Goal: Check status: Check status

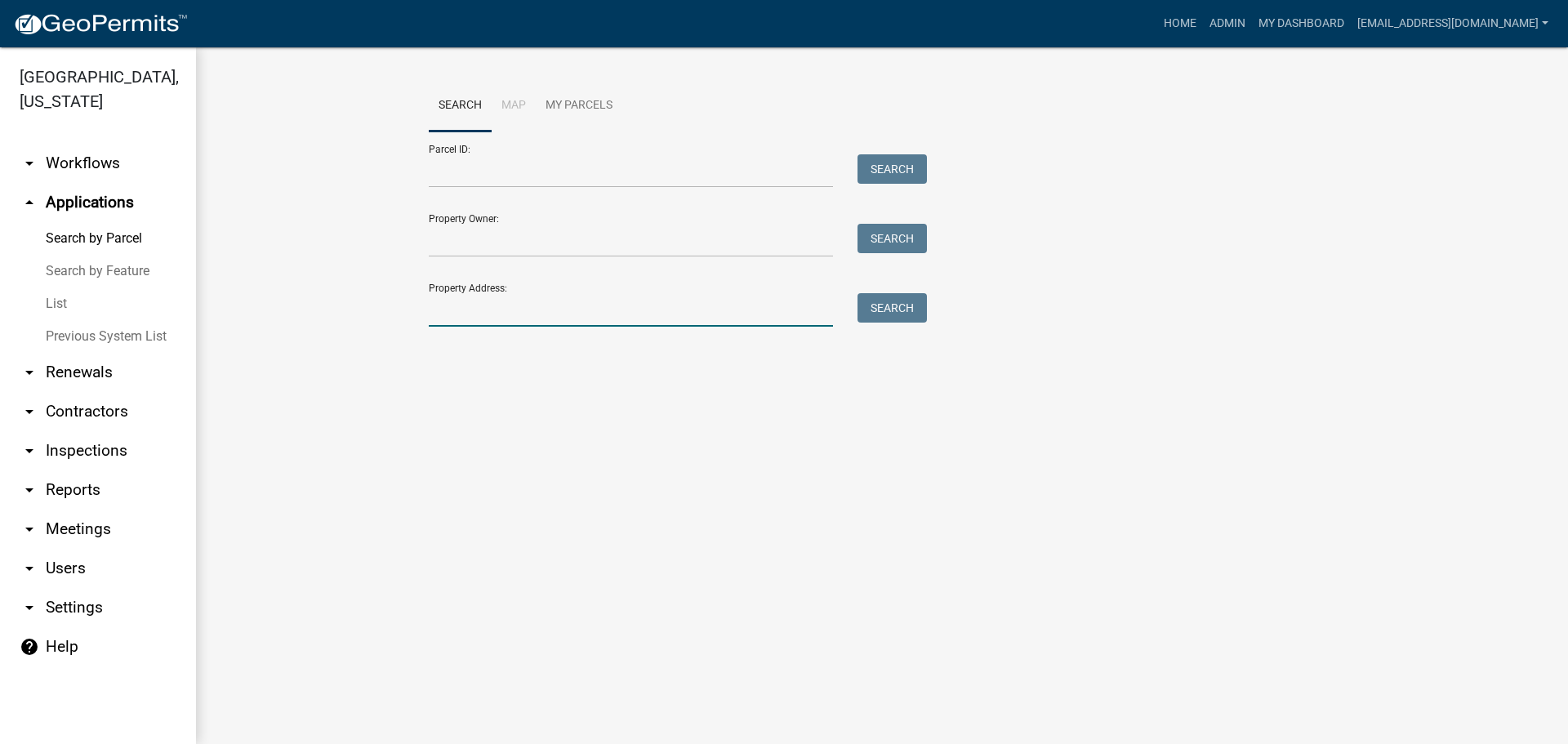
click at [495, 313] on input "Property Address:" at bounding box center [631, 310] width 404 height 33
paste input "[PHONE_NUMBER]"
type input "[PHONE_NUMBER]"
click at [883, 310] on button "Search" at bounding box center [892, 308] width 70 height 30
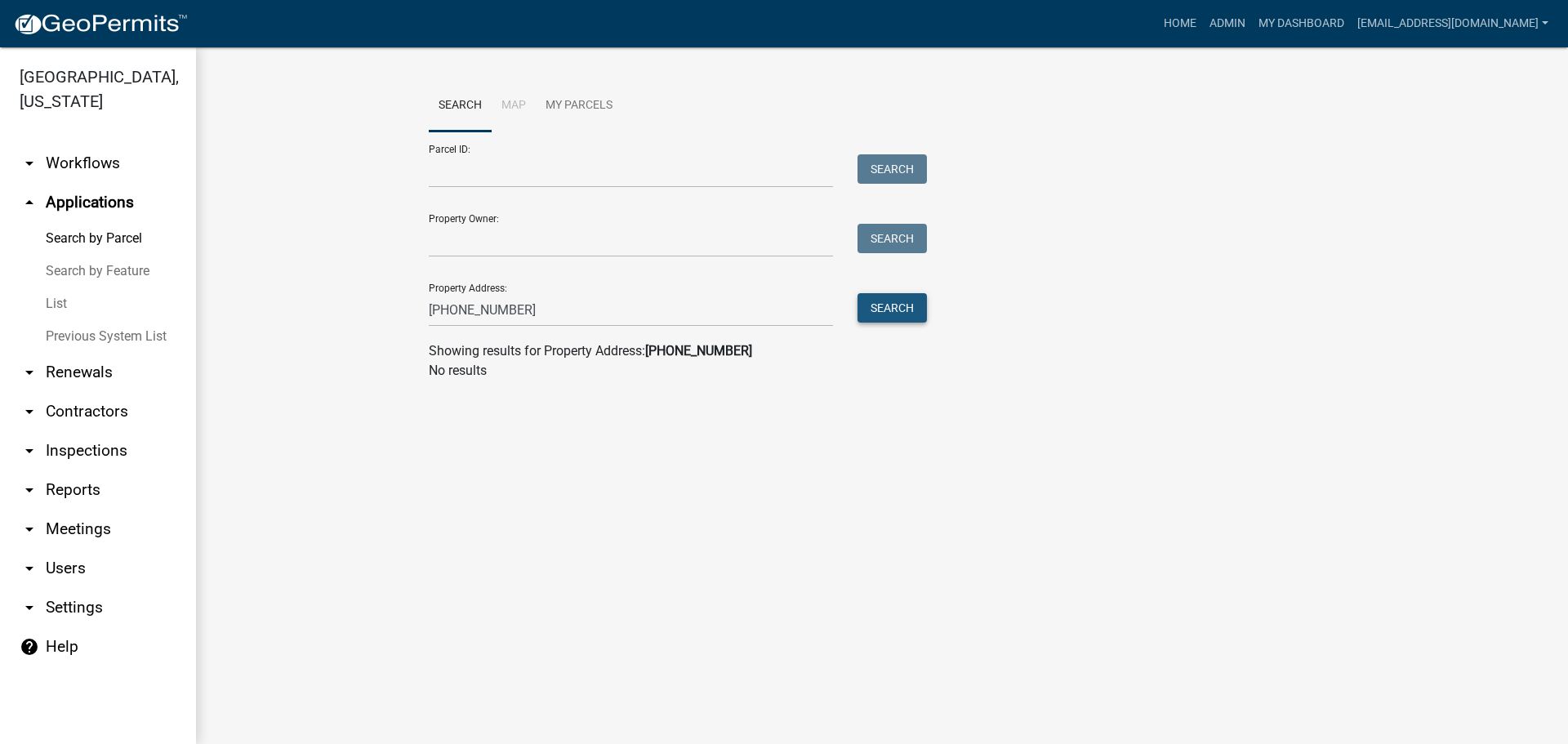
click at [902, 301] on button "Search" at bounding box center [892, 308] width 70 height 30
drag, startPoint x: 515, startPoint y: 306, endPoint x: 315, endPoint y: 313, distance: 200.1
click at [315, 313] on wm-workflow-application-search-view "Search Map My Parcels Parcel ID: Search Property Owner: Search Property Address…" at bounding box center [882, 236] width 1307 height 314
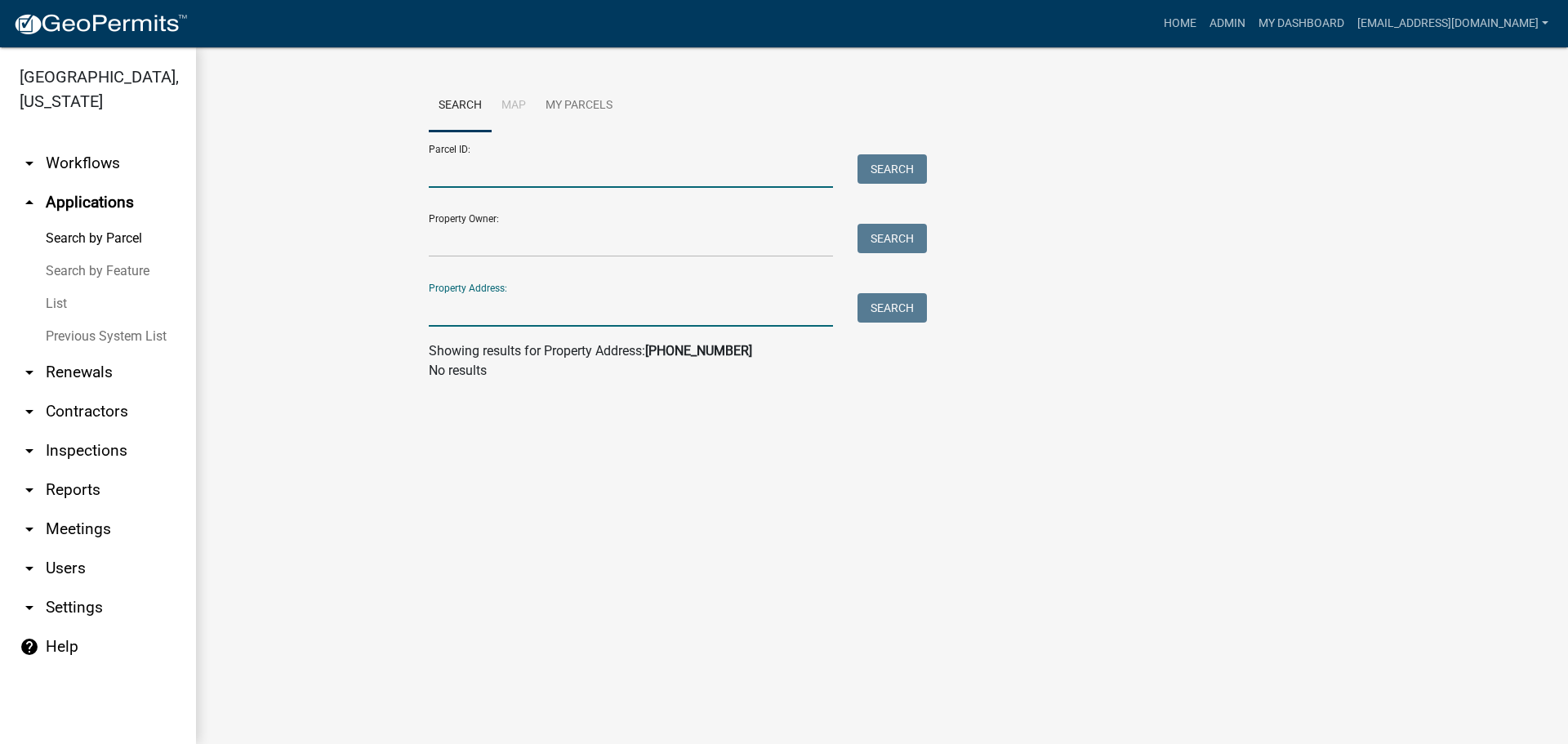
click at [483, 169] on input "Parcel ID:" at bounding box center [631, 171] width 404 height 33
paste input "[PHONE_NUMBER]"
type input "[PHONE_NUMBER]"
click at [903, 169] on button "Search" at bounding box center [892, 169] width 70 height 30
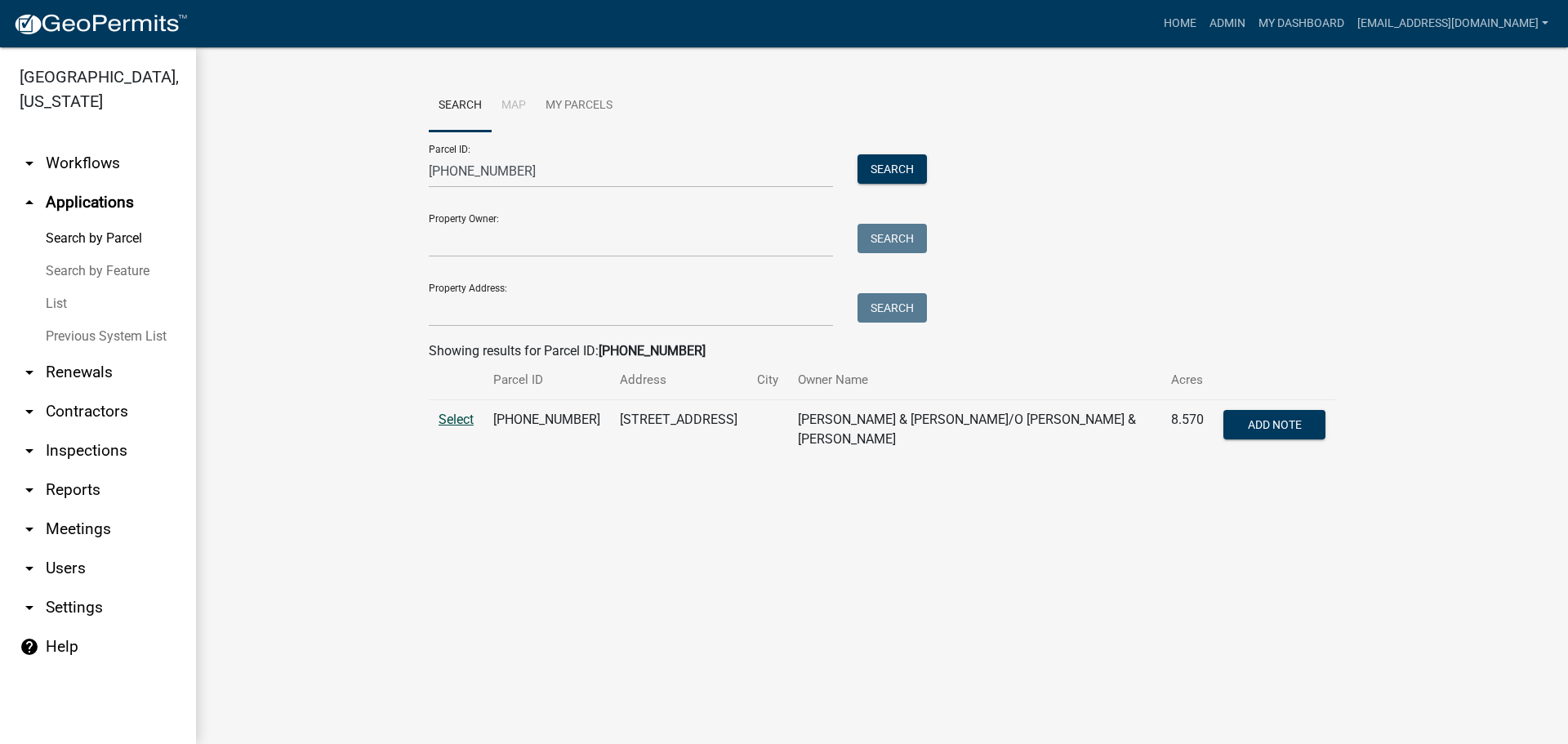
click at [461, 423] on span "Select" at bounding box center [456, 419] width 35 height 15
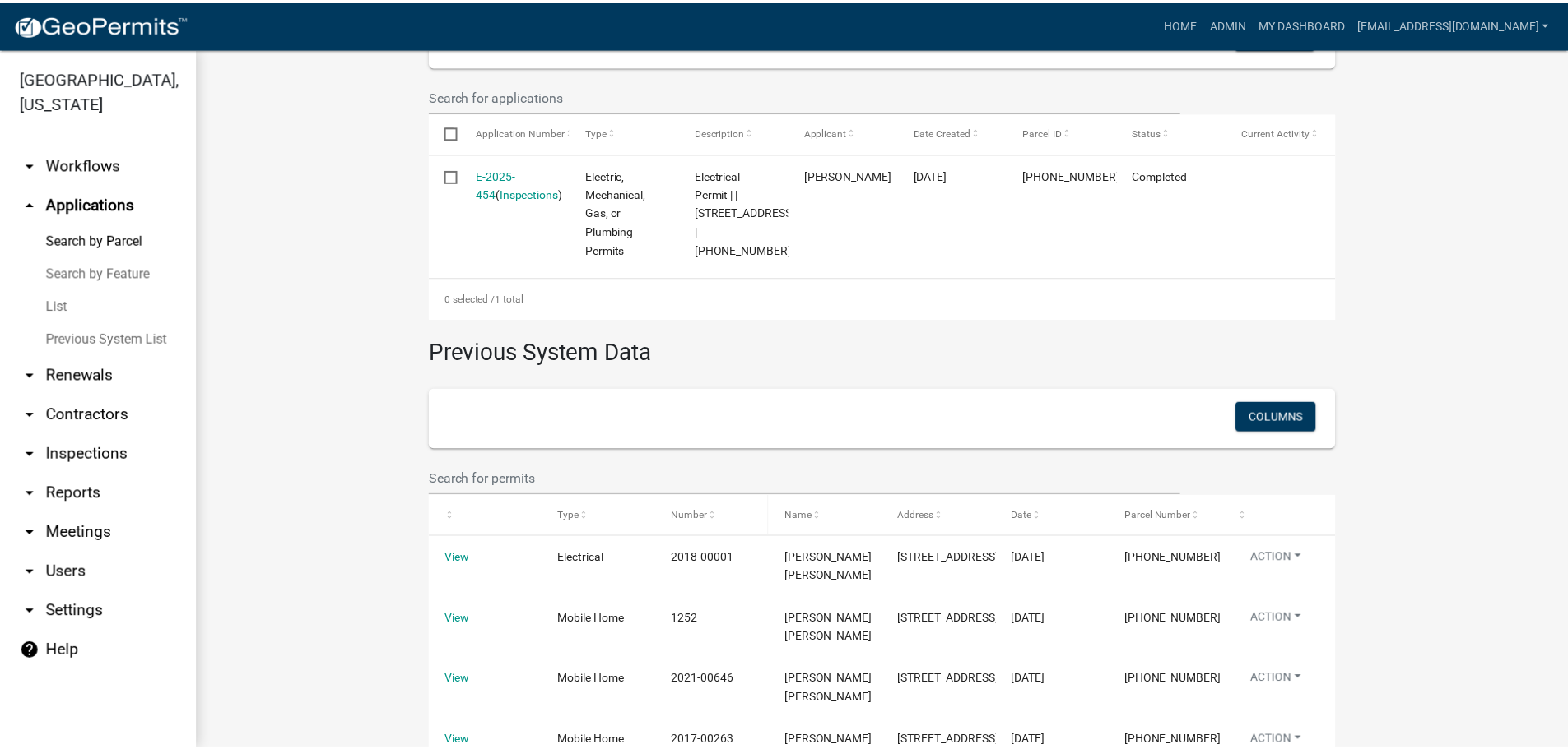
scroll to position [445, 0]
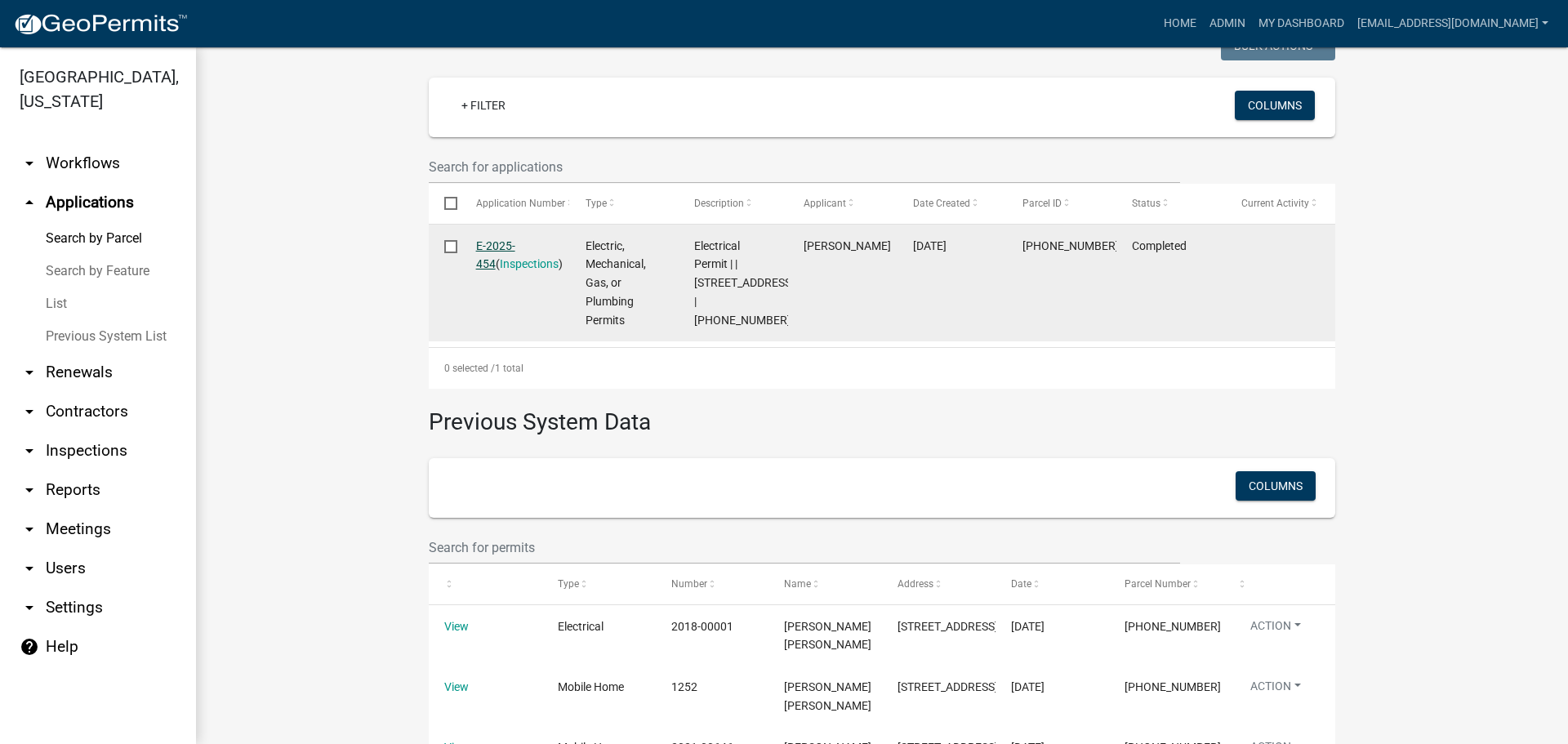
click at [483, 240] on link "E-2025-454" at bounding box center [495, 255] width 39 height 32
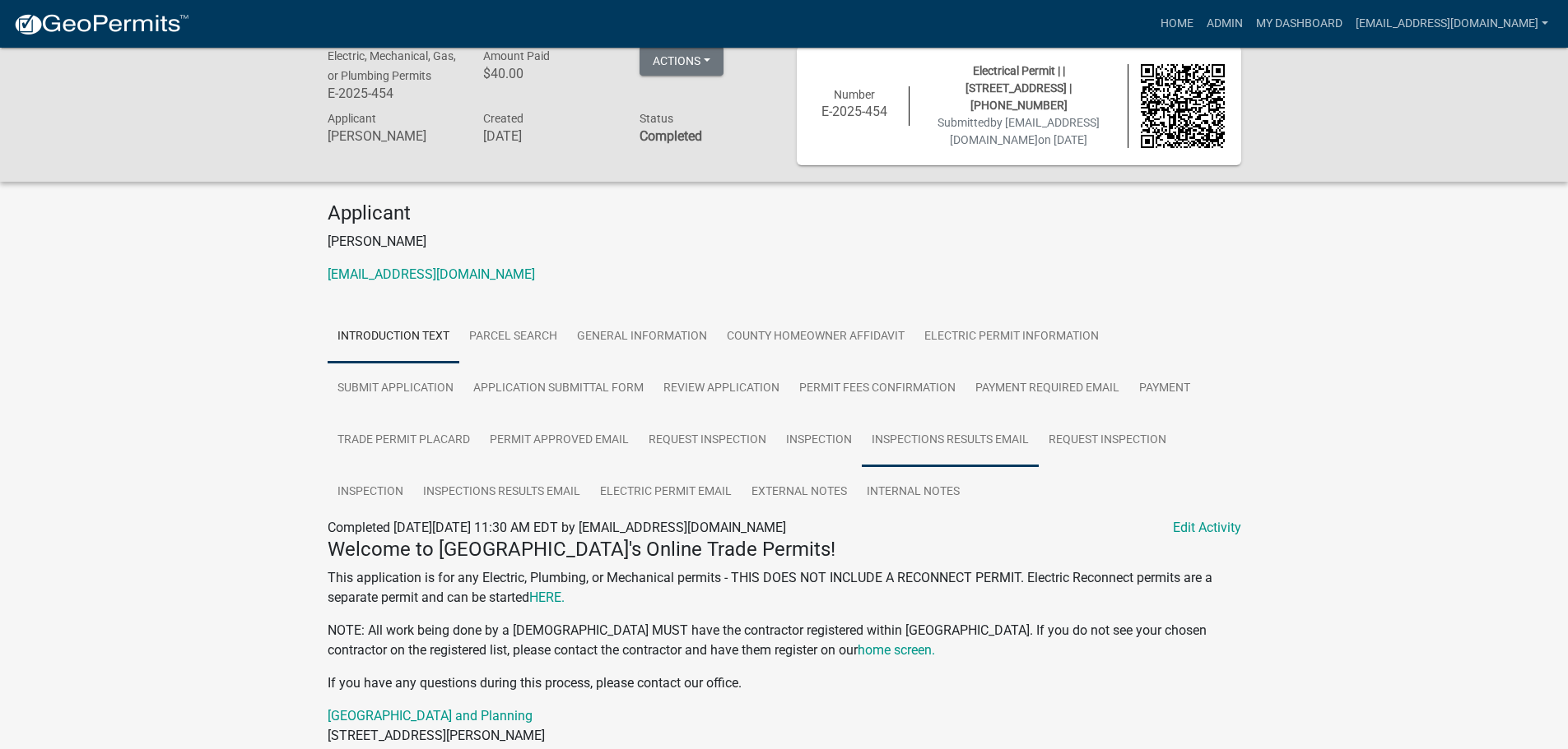
scroll to position [12, 0]
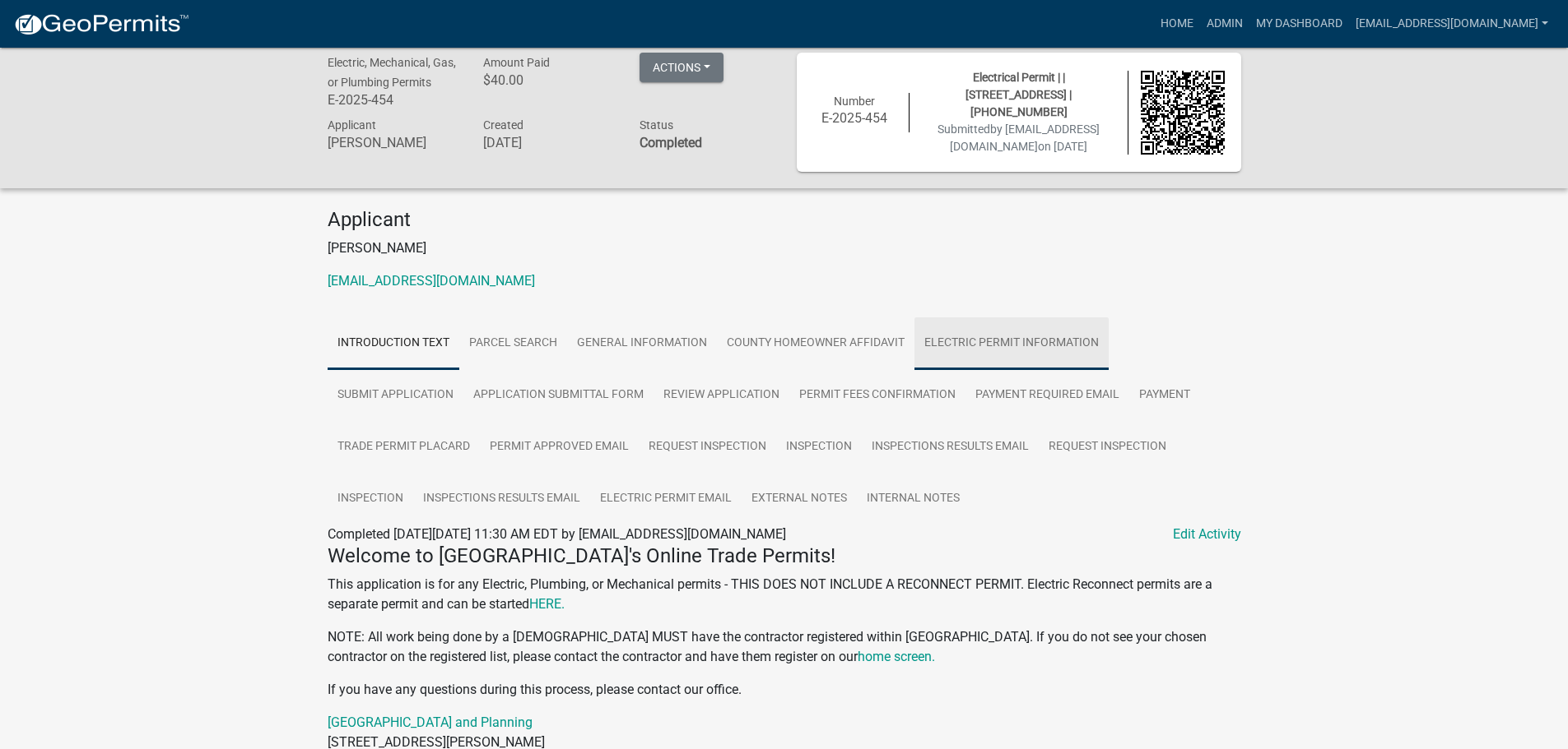
click at [996, 341] on link "Electric Permit Information" at bounding box center [1011, 344] width 194 height 53
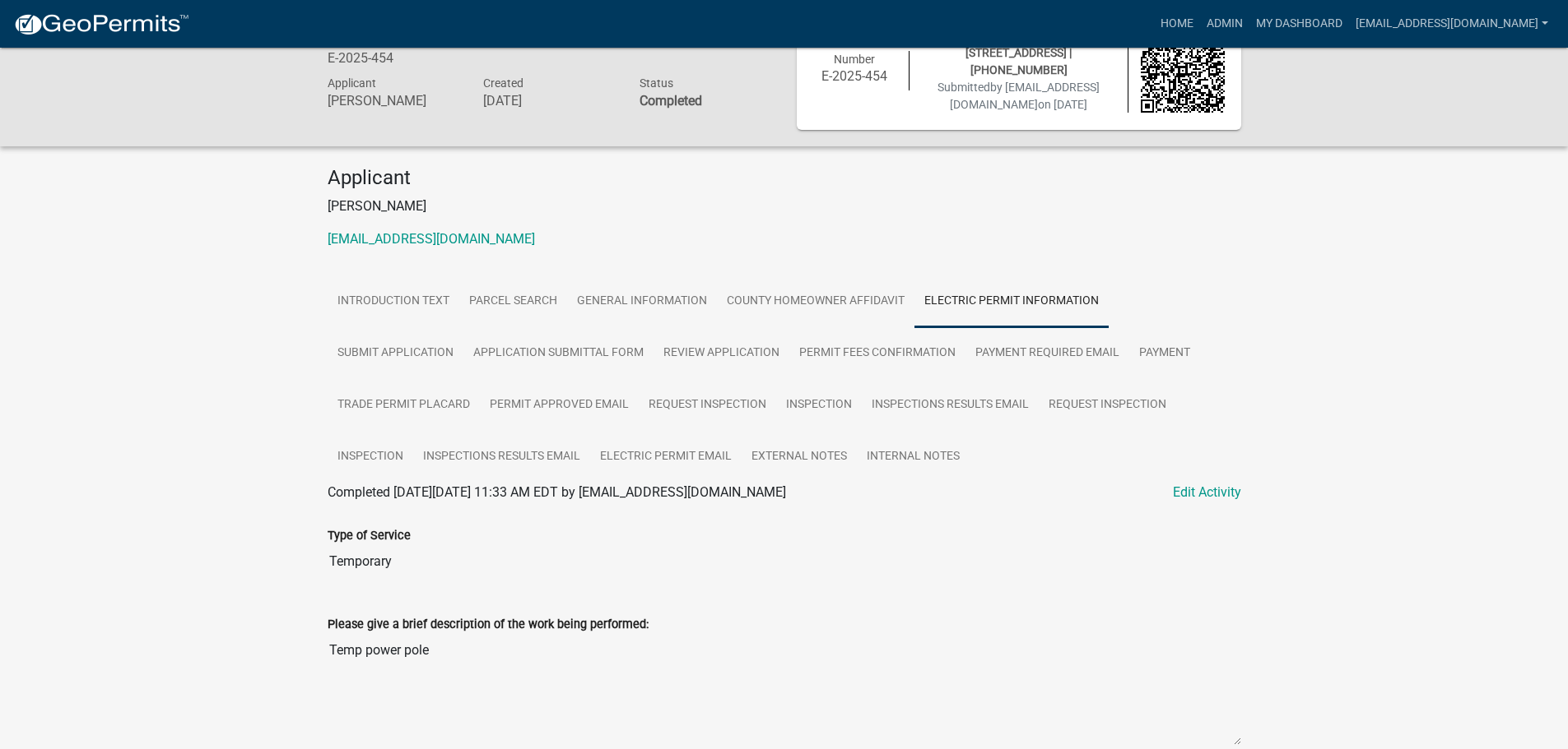
scroll to position [82, 0]
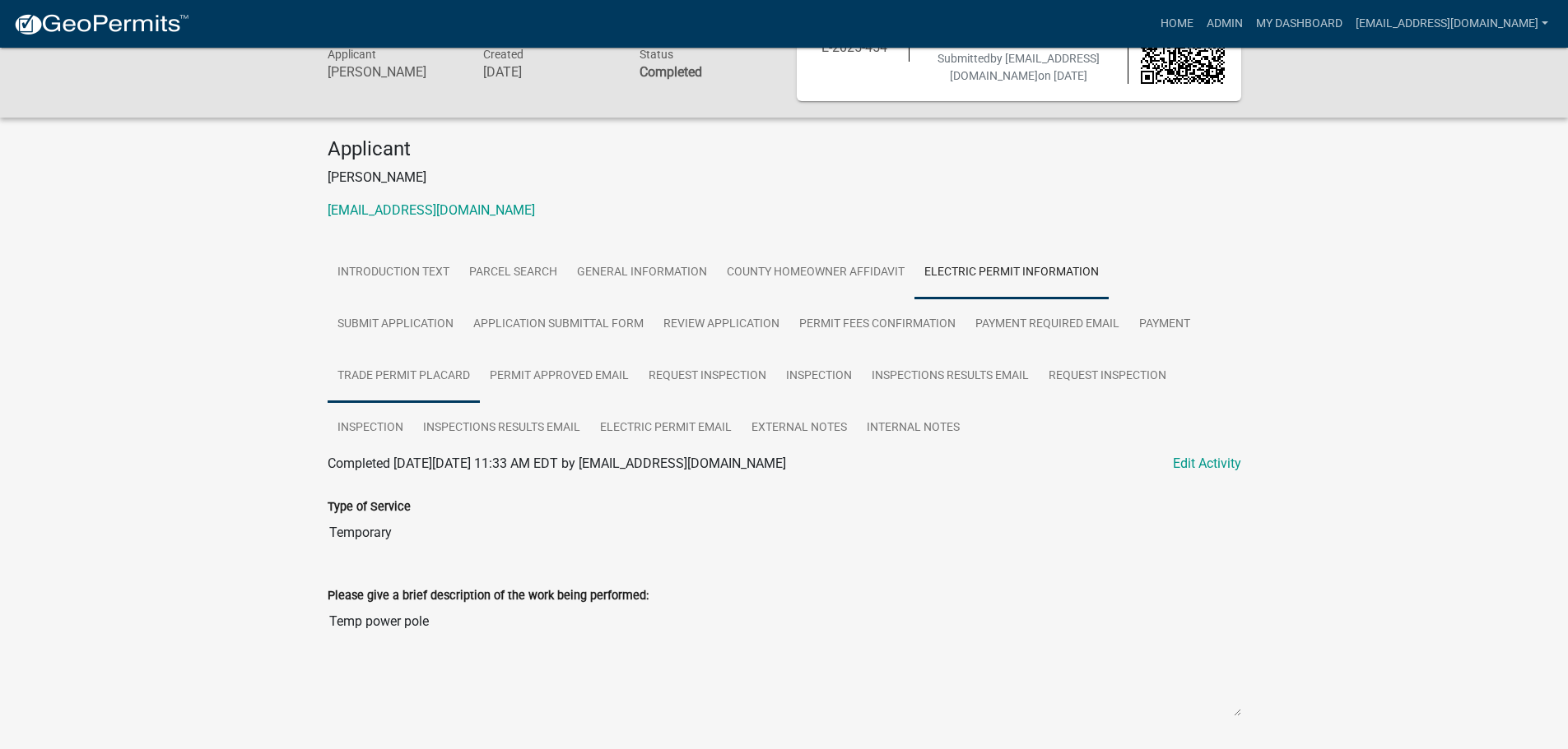
click at [437, 362] on link "Trade Permit Placard" at bounding box center [403, 377] width 152 height 53
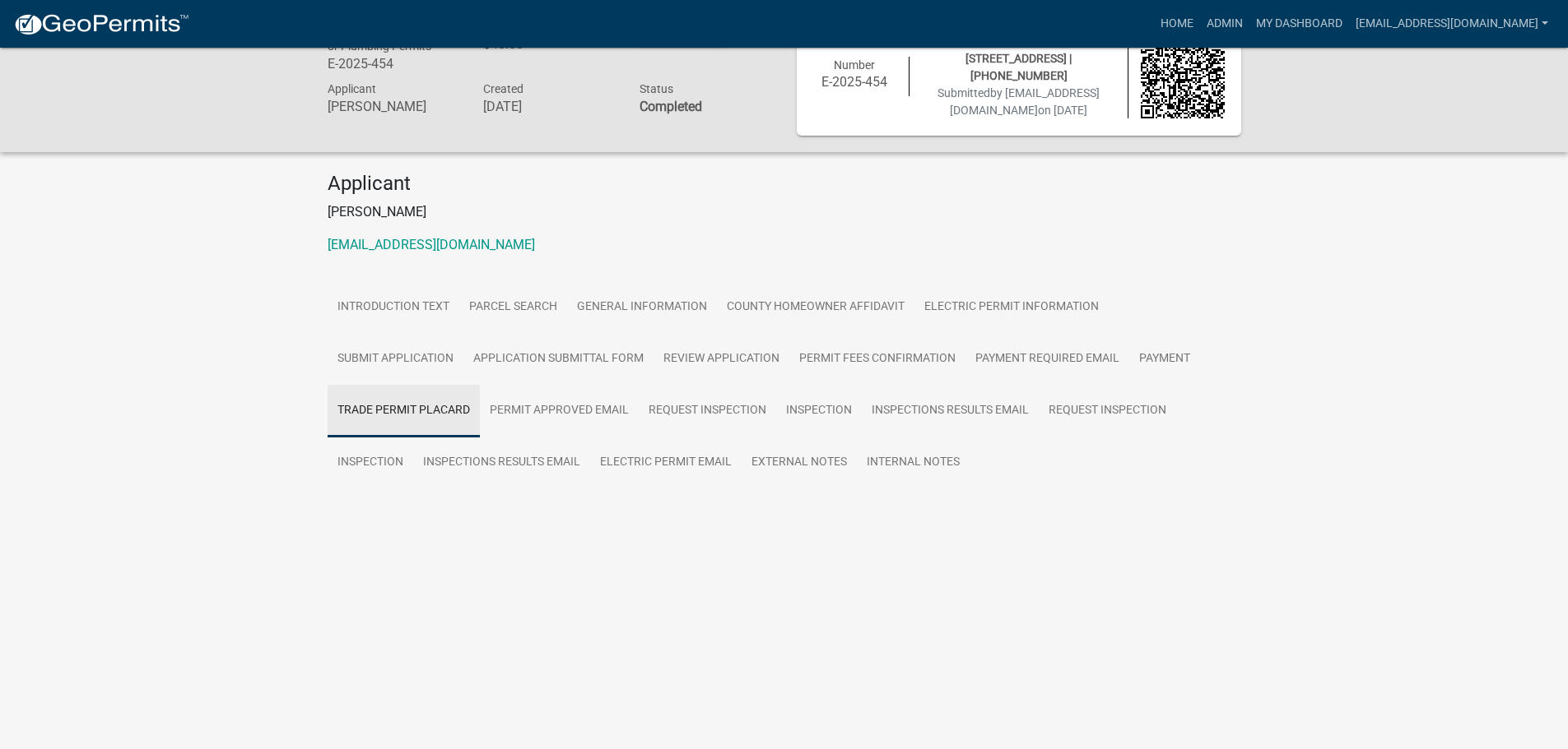
scroll to position [47, 0]
click at [758, 355] on link "Review Application" at bounding box center [721, 360] width 136 height 53
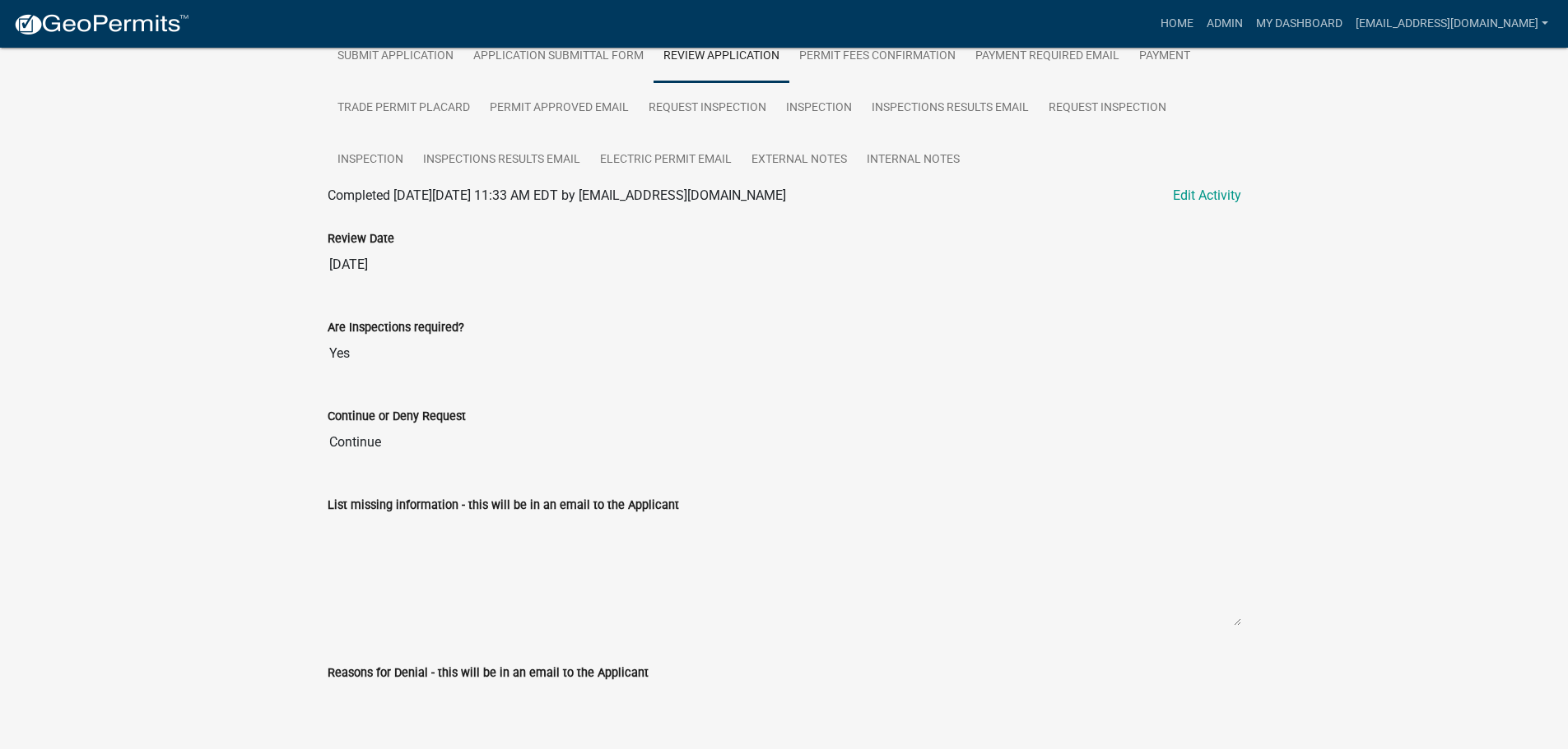
scroll to position [67, 0]
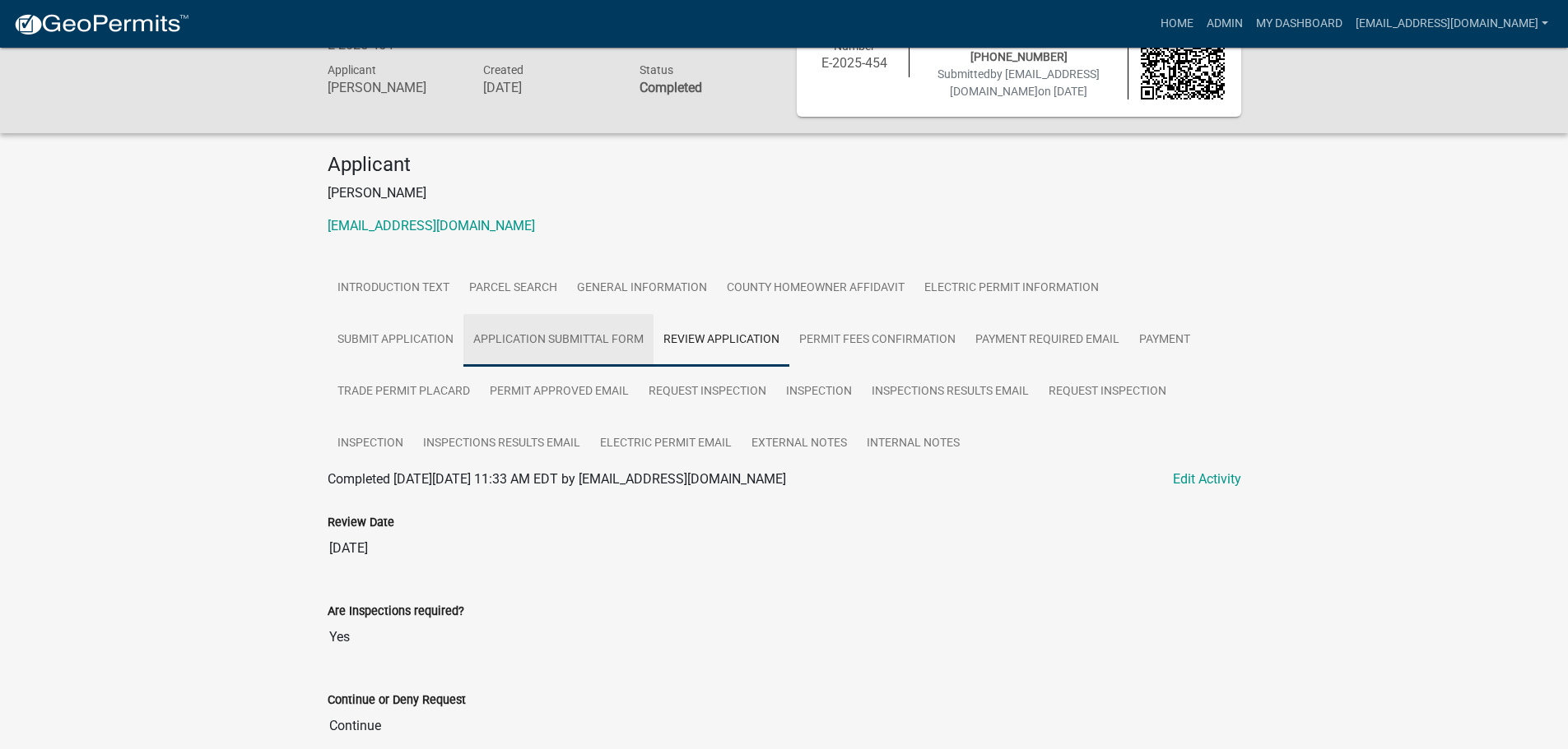
click at [600, 344] on link "Application Submittal Form" at bounding box center [558, 341] width 191 height 53
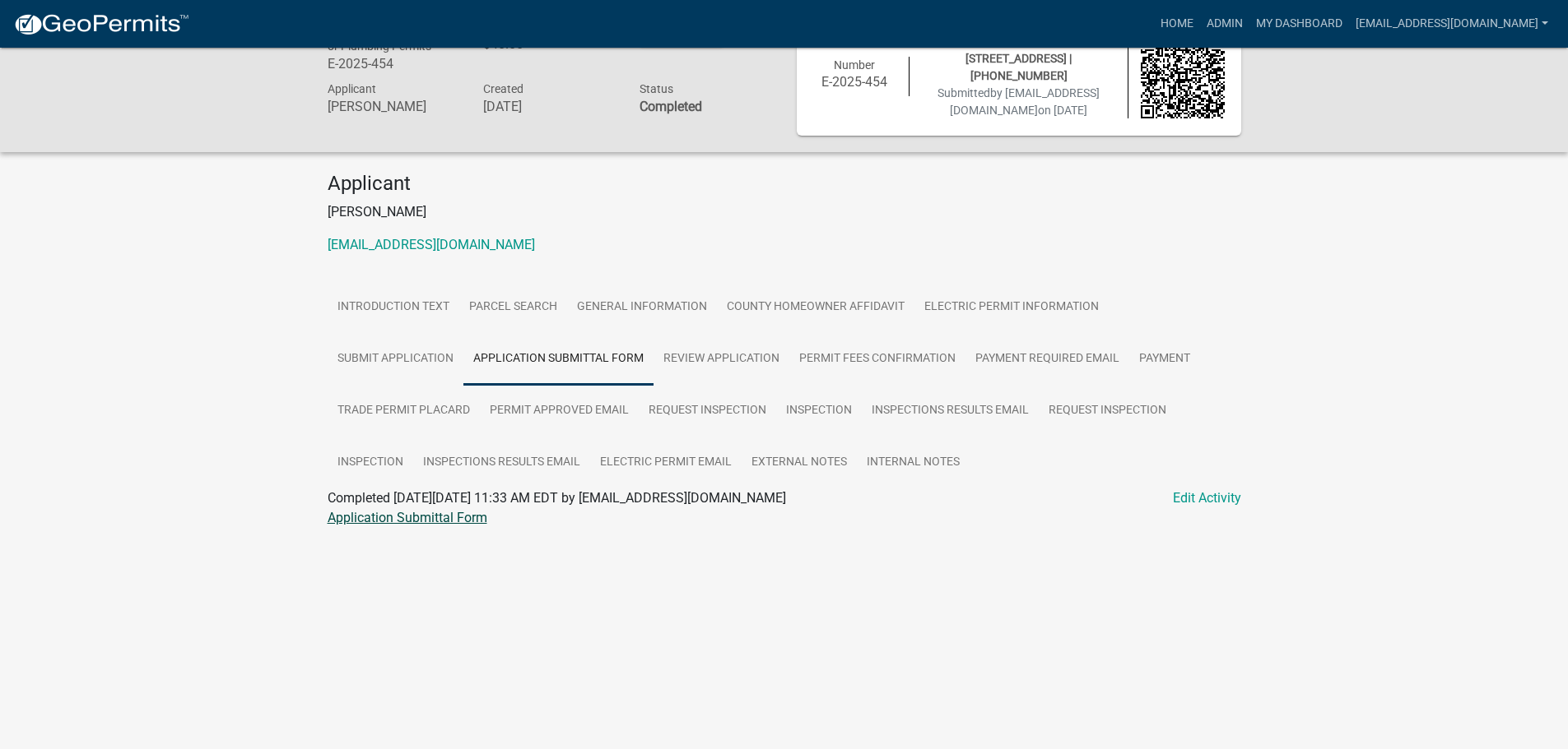
click at [403, 519] on link "Application Submittal Form" at bounding box center [407, 518] width 160 height 15
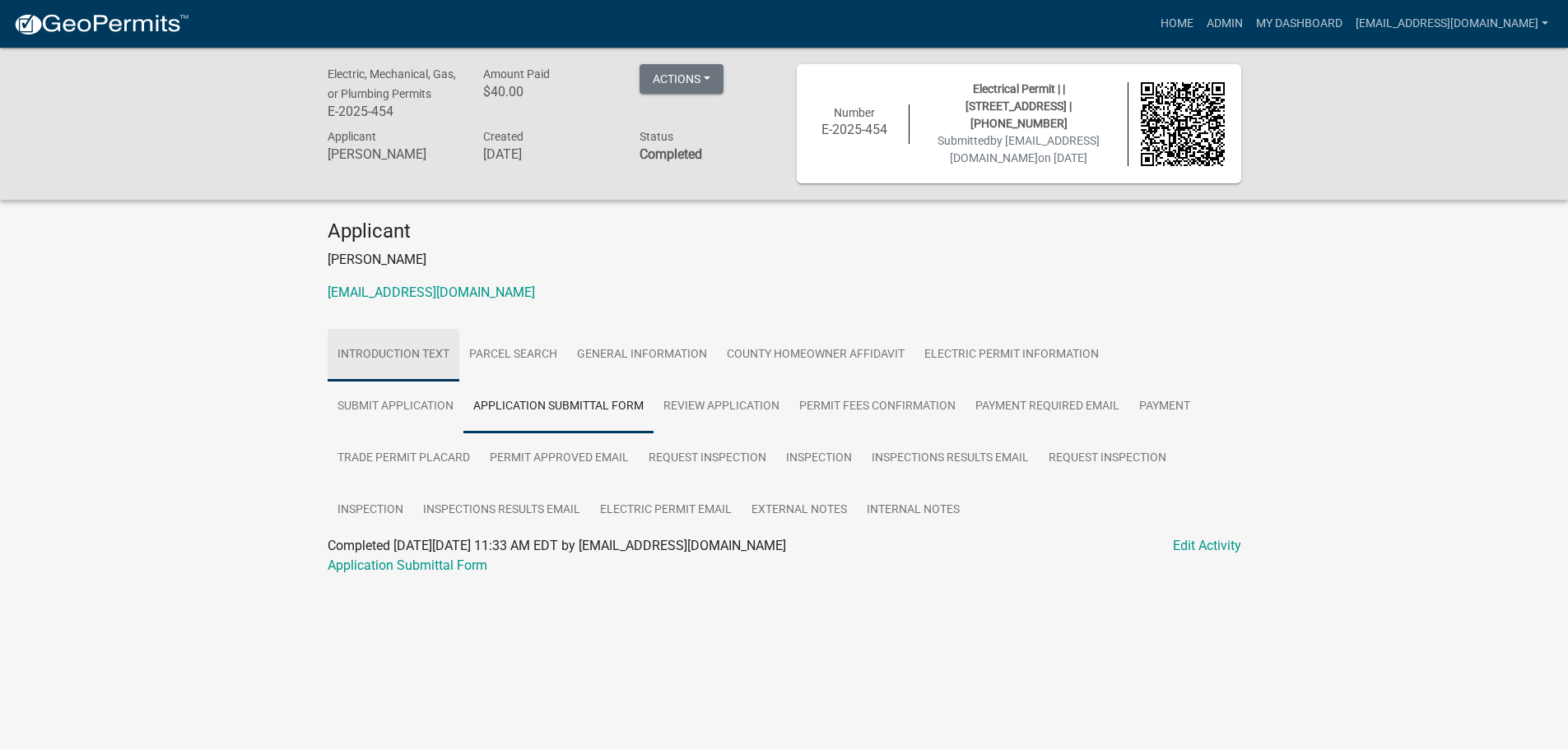
click at [387, 350] on link "Introduction Text" at bounding box center [393, 355] width 131 height 53
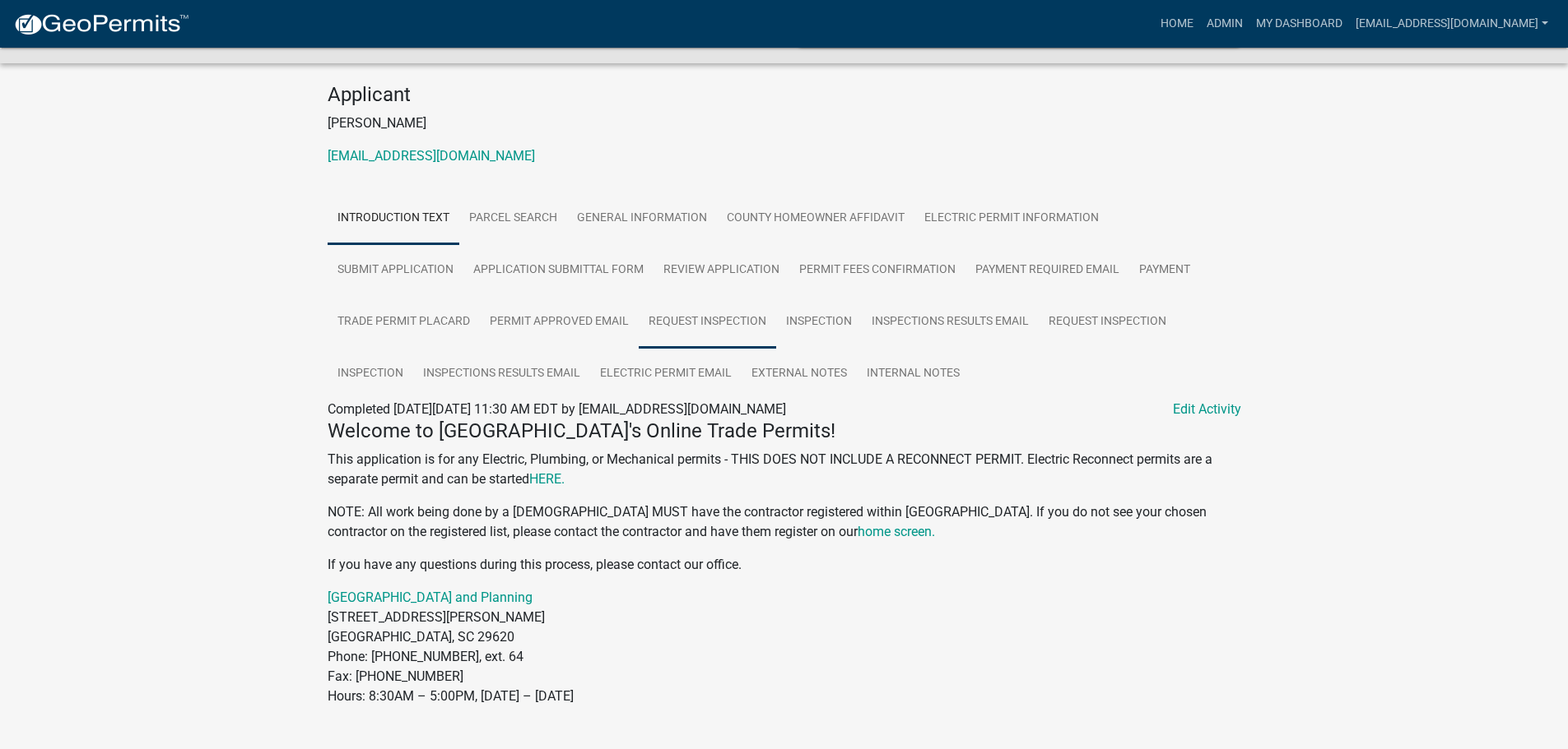
scroll to position [176, 0]
